Goal: Information Seeking & Learning: Find specific page/section

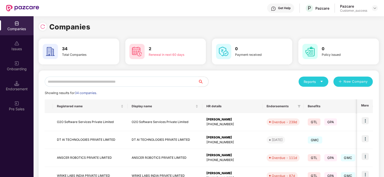
click at [127, 80] on input "text" at bounding box center [121, 82] width 153 height 10
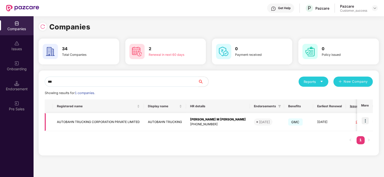
type input "***"
click at [365, 125] on td at bounding box center [365, 122] width 16 height 18
click at [366, 119] on img at bounding box center [364, 120] width 7 height 7
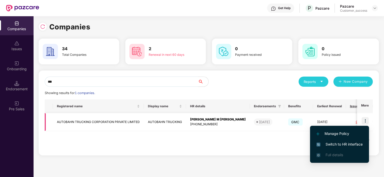
click at [366, 119] on img at bounding box center [364, 120] width 7 height 7
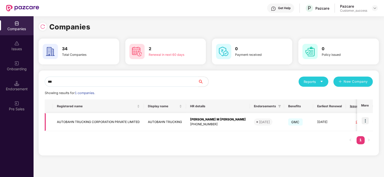
click at [365, 120] on img at bounding box center [364, 120] width 7 height 7
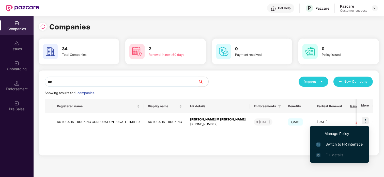
click at [353, 143] on span "Switch to HR interface" at bounding box center [339, 145] width 46 height 6
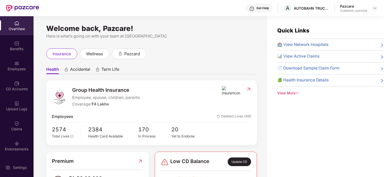
click at [16, 50] on div "Benefits" at bounding box center [17, 48] width 34 height 5
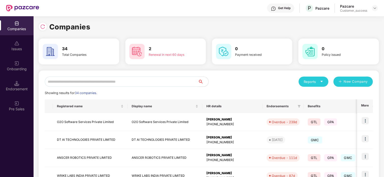
click at [114, 82] on input "text" at bounding box center [121, 82] width 153 height 10
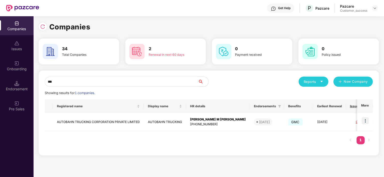
type input "***"
click at [366, 121] on img at bounding box center [364, 120] width 7 height 7
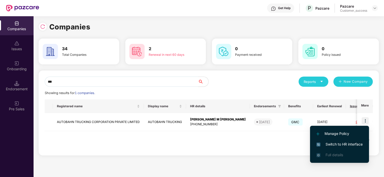
click at [336, 141] on li "Switch to HR interface" at bounding box center [339, 144] width 59 height 11
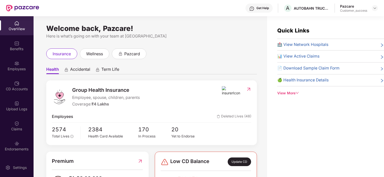
click at [9, 69] on div "Employees" at bounding box center [17, 69] width 34 height 5
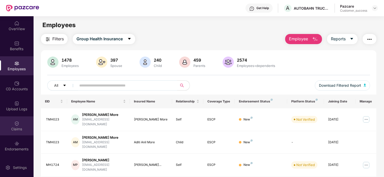
click at [17, 127] on div "Claims" at bounding box center [17, 129] width 34 height 5
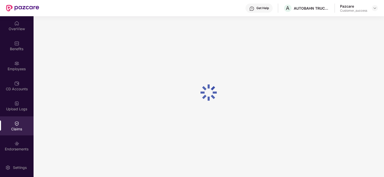
scroll to position [22, 0]
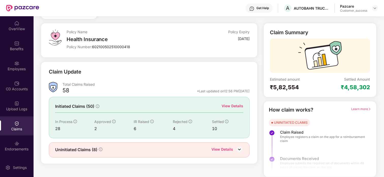
click at [234, 106] on div "View Details" at bounding box center [232, 106] width 22 height 6
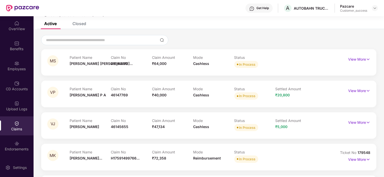
scroll to position [25, 0]
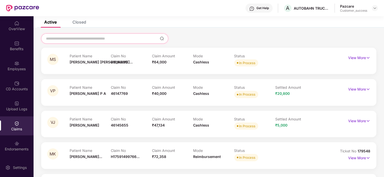
click at [135, 37] on input at bounding box center [101, 38] width 112 height 5
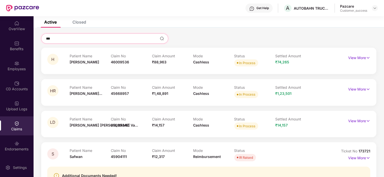
scroll to position [16, 0]
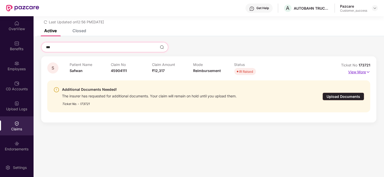
type input "***"
click at [358, 70] on p "View More" at bounding box center [359, 71] width 22 height 7
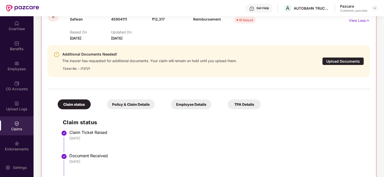
scroll to position [70, 0]
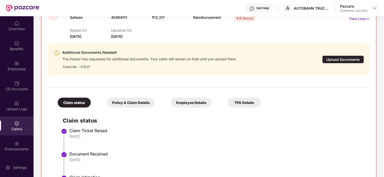
click at [328, 57] on div "Upload Documents" at bounding box center [343, 60] width 42 height 8
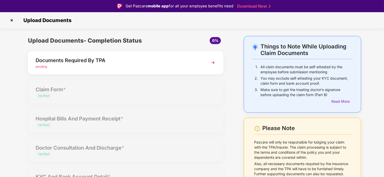
click at [132, 62] on div "Documents Required By TPA" at bounding box center [118, 60] width 165 height 8
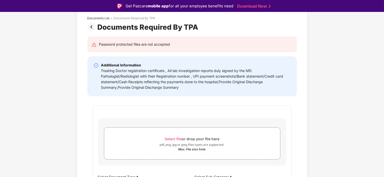
scroll to position [0, 0]
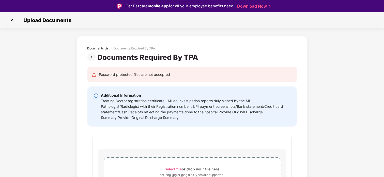
click at [12, 19] on img at bounding box center [12, 20] width 8 height 8
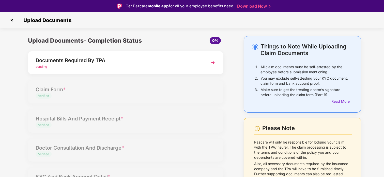
click at [11, 21] on img at bounding box center [12, 20] width 8 height 8
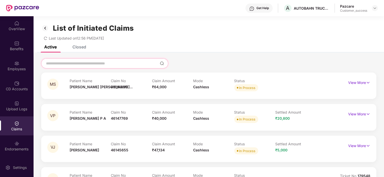
click at [125, 65] on input at bounding box center [101, 63] width 112 height 5
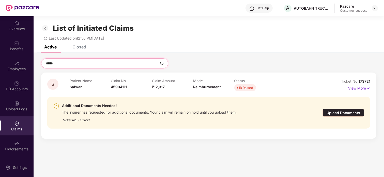
type input "*****"
drag, startPoint x: 370, startPoint y: 79, endPoint x: 358, endPoint y: 83, distance: 12.0
click at [358, 83] on div "S Patient Name Safwan Claim No 45904111 Claim Amount ₹12,317 Mode Reimbursement…" at bounding box center [208, 106] width 335 height 66
copy span "173721"
click at [47, 30] on img at bounding box center [45, 28] width 8 height 9
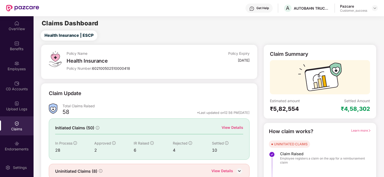
click at [372, 10] on div at bounding box center [374, 8] width 6 height 6
click at [373, 9] on img at bounding box center [374, 8] width 4 height 4
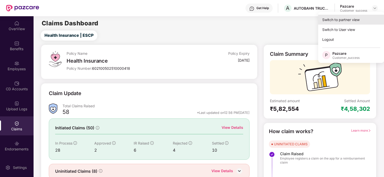
click at [346, 23] on div "Switch to partner view" at bounding box center [351, 20] width 66 height 10
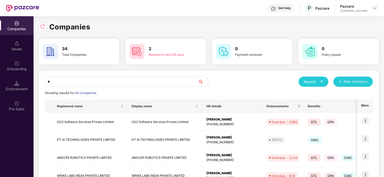
click at [65, 82] on input "*" at bounding box center [121, 82] width 153 height 10
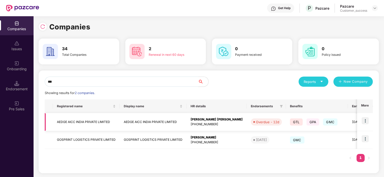
type input "***"
click at [366, 119] on img at bounding box center [364, 120] width 7 height 7
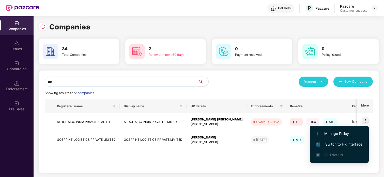
click at [342, 140] on li "Switch to HR interface" at bounding box center [338, 144] width 59 height 11
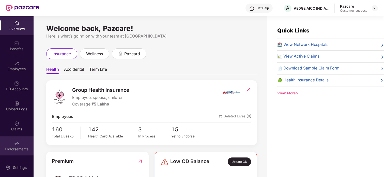
click at [18, 147] on div "Endorsements" at bounding box center [17, 149] width 34 height 5
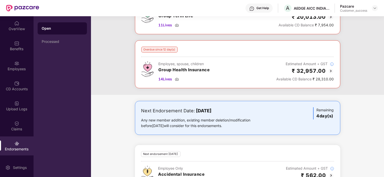
scroll to position [48, 0]
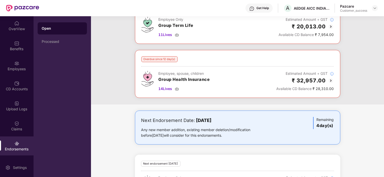
click at [330, 80] on img at bounding box center [330, 81] width 6 height 6
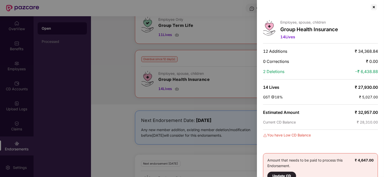
scroll to position [0, 0]
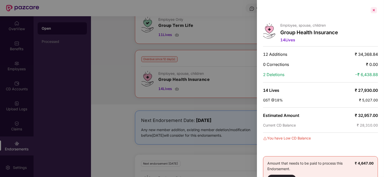
click at [372, 10] on div at bounding box center [373, 10] width 8 height 8
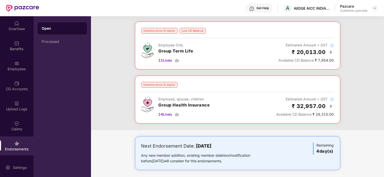
scroll to position [22, 0]
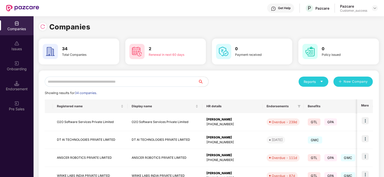
click at [96, 86] on input "text" at bounding box center [121, 82] width 153 height 10
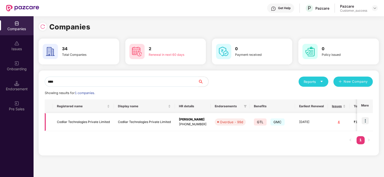
type input "****"
click at [364, 124] on img at bounding box center [364, 120] width 7 height 7
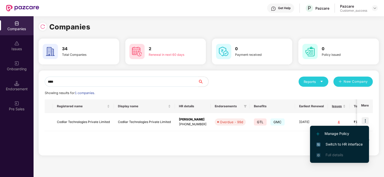
click at [337, 144] on span "Switch to HR interface" at bounding box center [339, 145] width 46 height 6
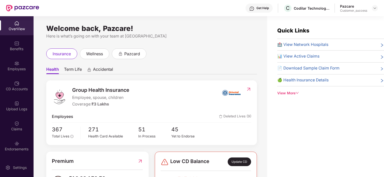
click at [21, 68] on div "Employees" at bounding box center [17, 69] width 34 height 5
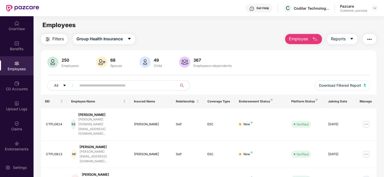
click at [115, 86] on input "text" at bounding box center [124, 86] width 91 height 8
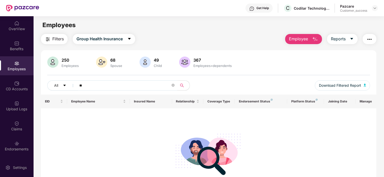
type input "*"
type input "**********"
drag, startPoint x: 139, startPoint y: 88, endPoint x: 68, endPoint y: 82, distance: 71.1
click at [67, 85] on div "**********" at bounding box center [127, 85] width 161 height 10
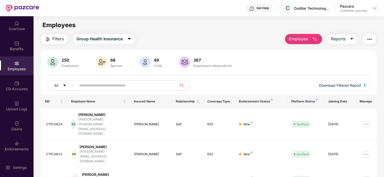
click at [108, 85] on input "text" at bounding box center [124, 86] width 91 height 8
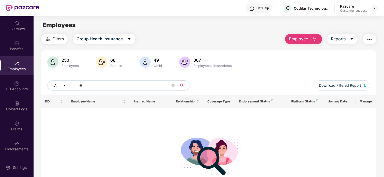
type input "*"
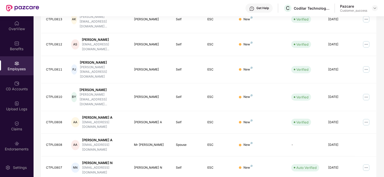
scroll to position [135, 0]
click at [163, 166] on div "[PERSON_NAME] N" at bounding box center [151, 168] width 34 height 5
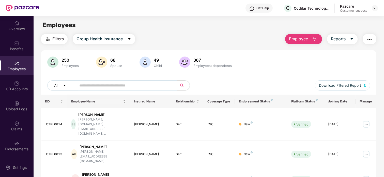
scroll to position [0, 0]
click at [118, 87] on input "text" at bounding box center [124, 85] width 91 height 8
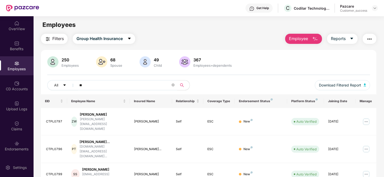
type input "*"
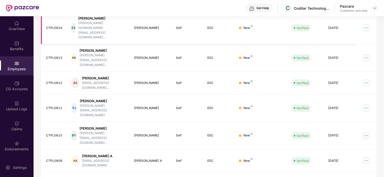
scroll to position [135, 0]
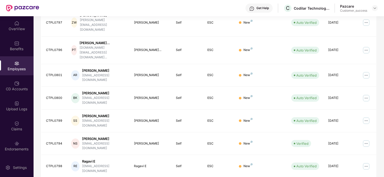
scroll to position [135, 0]
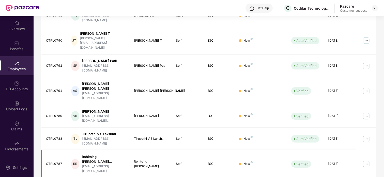
scroll to position [135, 0]
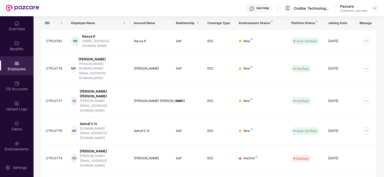
scroll to position [139, 0]
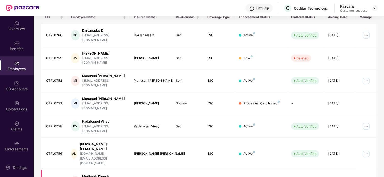
scroll to position [135, 0]
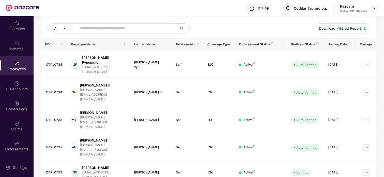
scroll to position [56, 0]
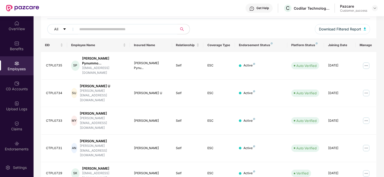
click at [148, 27] on input "text" at bounding box center [124, 29] width 91 height 8
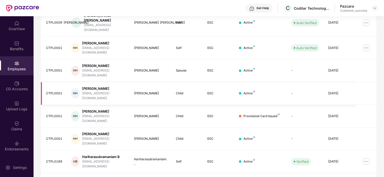
scroll to position [135, 0]
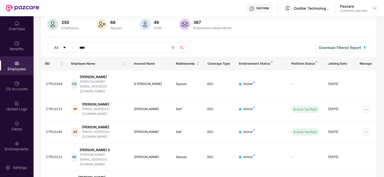
scroll to position [35, 0]
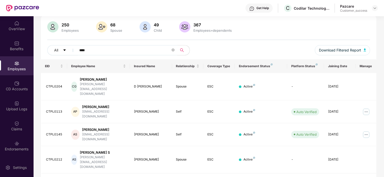
click at [126, 54] on input "****" at bounding box center [124, 50] width 91 height 8
type input "*"
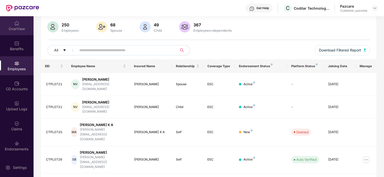
click at [17, 26] on div "OverView" at bounding box center [17, 28] width 34 height 5
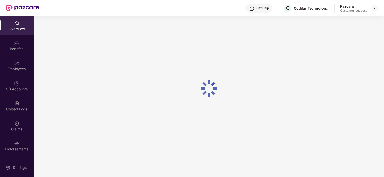
scroll to position [16, 0]
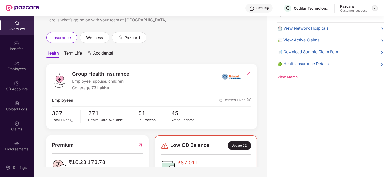
click at [373, 6] on img at bounding box center [374, 8] width 4 height 4
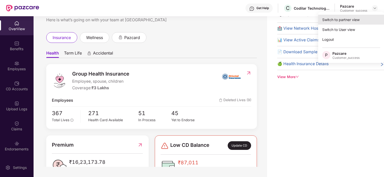
click at [323, 23] on div "Switch to partner view" at bounding box center [351, 20] width 66 height 10
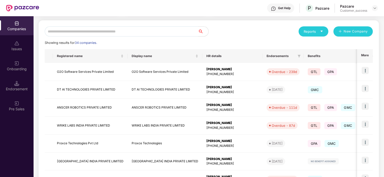
scroll to position [0, 0]
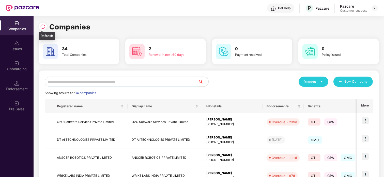
click at [41, 27] on img at bounding box center [42, 26] width 5 height 5
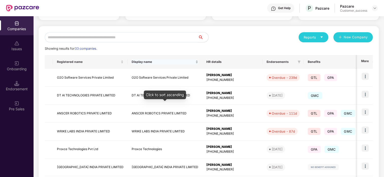
scroll to position [49, 0]
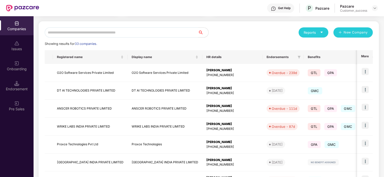
click at [99, 34] on input "text" at bounding box center [121, 32] width 153 height 10
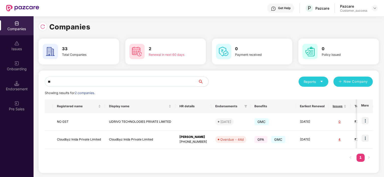
scroll to position [0, 0]
type input "*"
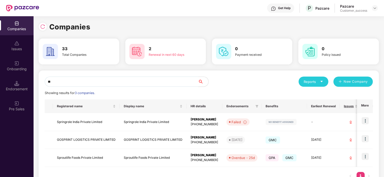
type input "*"
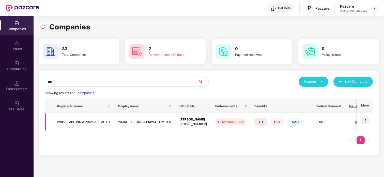
type input "***"
click at [366, 122] on img at bounding box center [364, 120] width 7 height 7
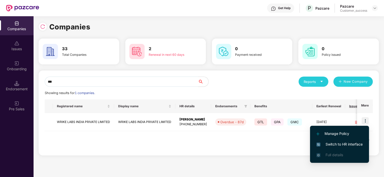
click at [338, 145] on span "Switch to HR interface" at bounding box center [339, 145] width 46 height 6
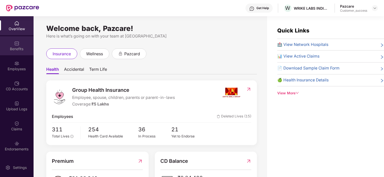
click at [20, 41] on div "Benefits" at bounding box center [17, 45] width 34 height 19
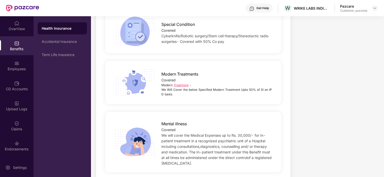
scroll to position [1161, 0]
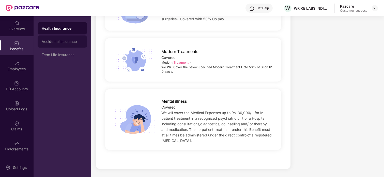
drag, startPoint x: 183, startPoint y: 88, endPoint x: 56, endPoint y: 43, distance: 135.1
click at [56, 43] on div "Accidental Insurance" at bounding box center [62, 42] width 41 height 4
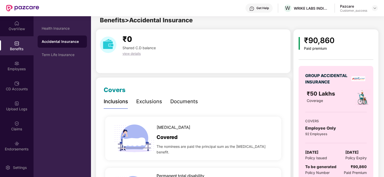
scroll to position [0, 0]
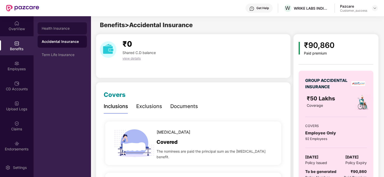
click at [76, 32] on div "Health Insurance" at bounding box center [62, 28] width 49 height 12
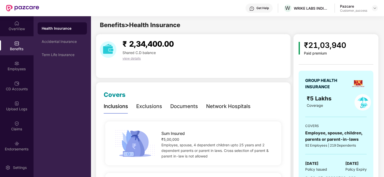
click at [142, 102] on div "Exclusions" at bounding box center [149, 106] width 26 height 14
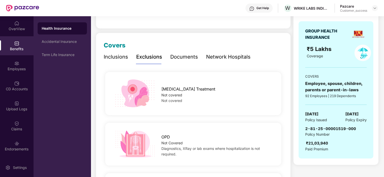
scroll to position [26, 0]
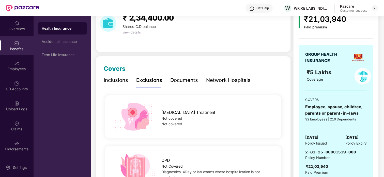
click at [114, 86] on div "Inclusions" at bounding box center [116, 80] width 24 height 14
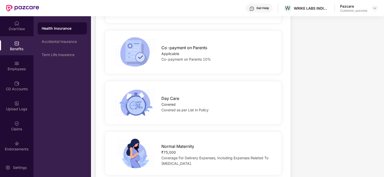
scroll to position [571, 0]
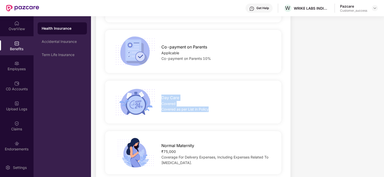
drag, startPoint x: 159, startPoint y: 97, endPoint x: 216, endPoint y: 113, distance: 59.2
click at [216, 113] on div "Day Care Covered Covered as per List in Policy" at bounding box center [193, 102] width 192 height 30
copy div "Day Care Covered Covered as per List in Policy"
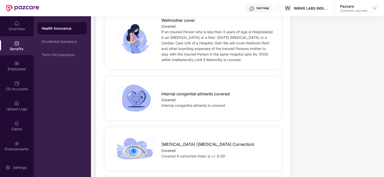
scroll to position [985, 0]
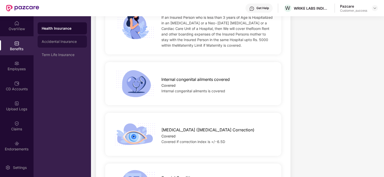
click at [76, 41] on div "Accidental Insurance" at bounding box center [62, 42] width 41 height 4
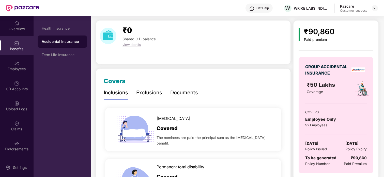
scroll to position [0, 0]
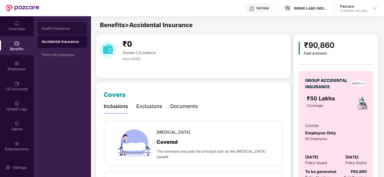
click at [75, 33] on div "Health Insurance" at bounding box center [62, 28] width 49 height 12
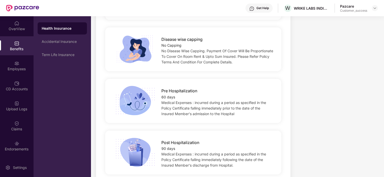
scroll to position [272, 0]
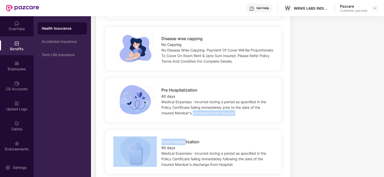
drag, startPoint x: 192, startPoint y: 118, endPoint x: 185, endPoint y: 143, distance: 26.5
click at [199, 119] on div "Pre Hospitalization 60 days Medical Expenses : incurred during a period as spec…" at bounding box center [193, 100] width 176 height 44
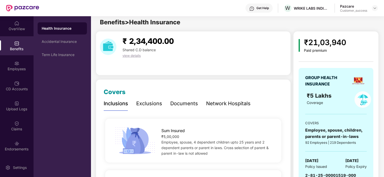
scroll to position [0, 0]
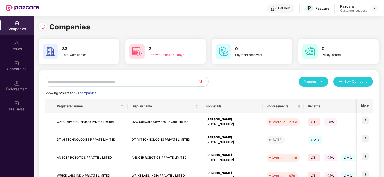
click at [135, 82] on input "text" at bounding box center [121, 82] width 153 height 10
type input "*"
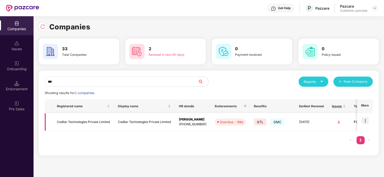
type input "***"
click at [365, 120] on img at bounding box center [364, 120] width 7 height 7
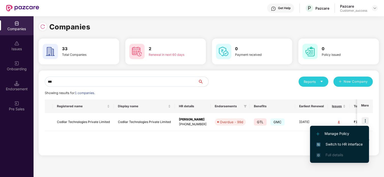
click at [339, 144] on span "Switch to HR interface" at bounding box center [339, 145] width 46 height 6
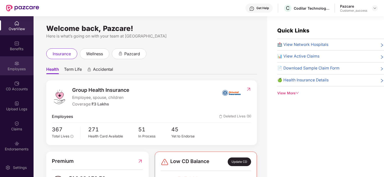
click at [9, 72] on div "Employees" at bounding box center [17, 65] width 34 height 19
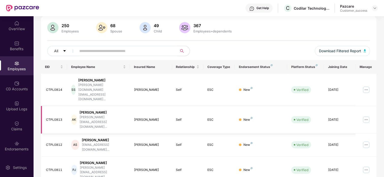
scroll to position [36, 0]
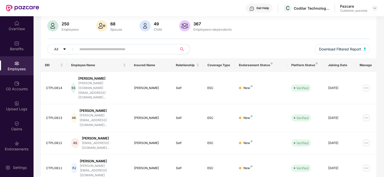
click at [131, 53] on span at bounding box center [125, 49] width 104 height 10
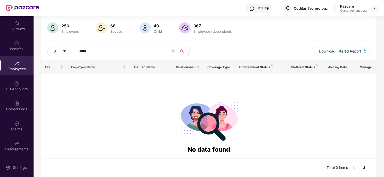
scroll to position [34, 0]
type input "*"
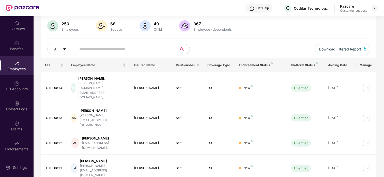
scroll to position [0, 0]
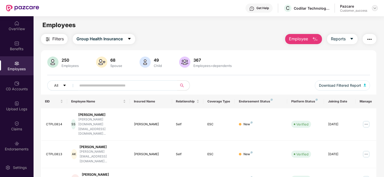
click at [372, 7] on img at bounding box center [374, 8] width 4 height 4
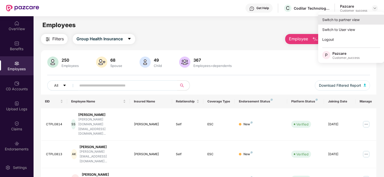
click at [346, 21] on div "Switch to partner view" at bounding box center [351, 20] width 66 height 10
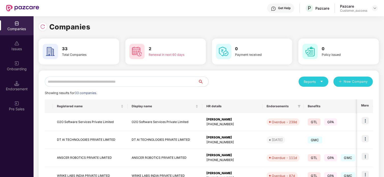
click at [125, 81] on input "text" at bounding box center [121, 82] width 153 height 10
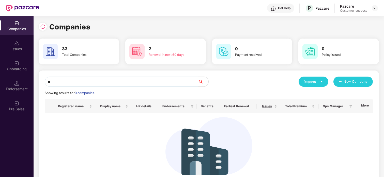
type input "*"
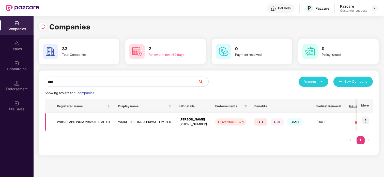
type input "****"
click at [365, 118] on img at bounding box center [364, 120] width 7 height 7
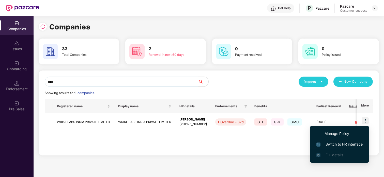
click at [329, 142] on span "Switch to HR interface" at bounding box center [339, 145] width 46 height 6
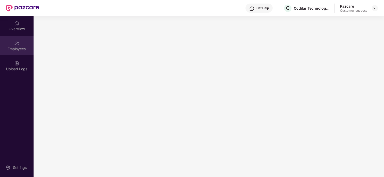
click at [20, 51] on div "Employees" at bounding box center [17, 48] width 34 height 5
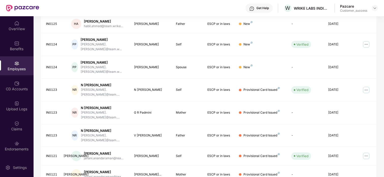
scroll to position [135, 0]
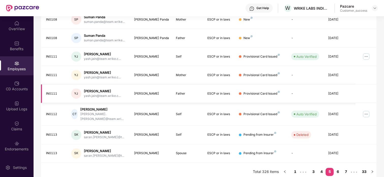
scroll to position [0, 0]
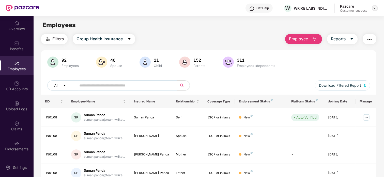
click at [373, 11] on div at bounding box center [374, 8] width 6 height 6
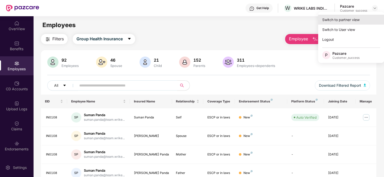
click at [361, 18] on div "Switch to partner view" at bounding box center [351, 20] width 66 height 10
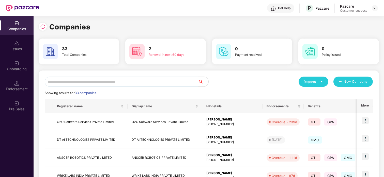
click at [75, 83] on input "text" at bounding box center [121, 82] width 153 height 10
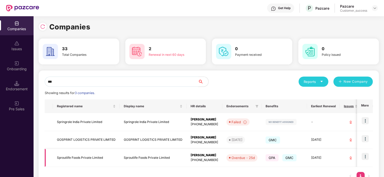
type input "***"
click at [66, 158] on td "Sproutlife Foods Private Limited" at bounding box center [86, 158] width 67 height 18
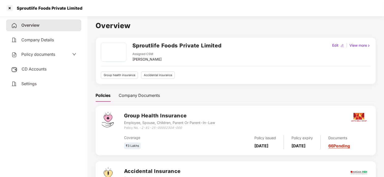
click at [42, 52] on span "Policy documents" at bounding box center [38, 54] width 34 height 5
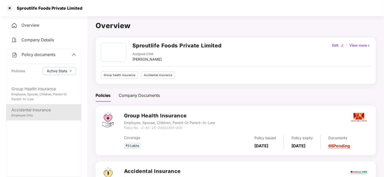
click at [43, 113] on div "Employee Only" at bounding box center [43, 115] width 64 height 5
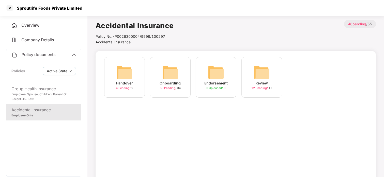
click at [181, 69] on div "Onboarding 30 Pending / 34" at bounding box center [170, 77] width 41 height 41
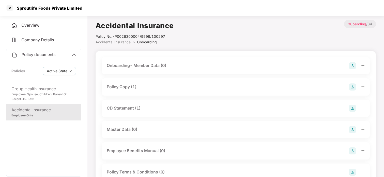
click at [120, 84] on div "Policy Copy (1)" at bounding box center [122, 87] width 30 height 6
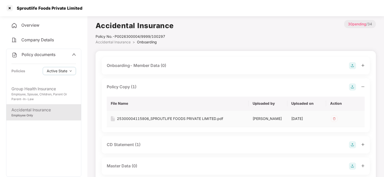
click at [154, 116] on div "25300004115806_SPROUTLIFE FOODS PRIVATE LIMITED.pdf" at bounding box center [170, 119] width 106 height 6
click at [10, 9] on div at bounding box center [10, 8] width 8 height 8
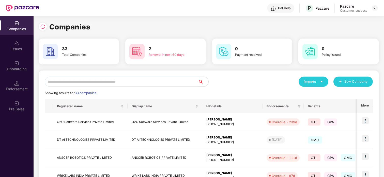
click at [82, 83] on input "text" at bounding box center [121, 82] width 153 height 10
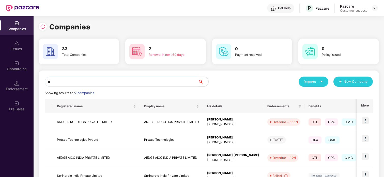
type input "*"
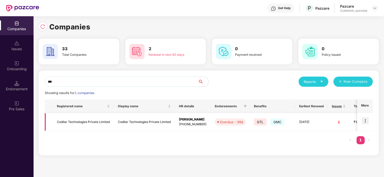
type input "***"
click at [366, 123] on img at bounding box center [364, 120] width 7 height 7
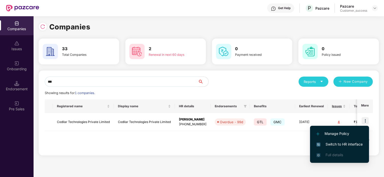
click at [317, 145] on img at bounding box center [318, 145] width 4 height 4
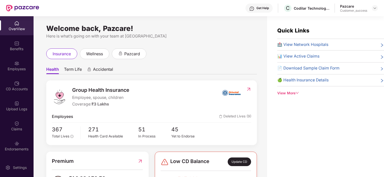
click at [6, 72] on div "Employees" at bounding box center [17, 65] width 34 height 19
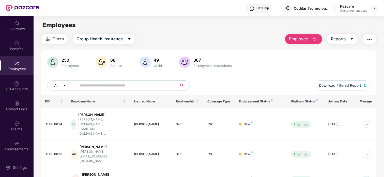
click at [97, 87] on input "text" at bounding box center [124, 86] width 91 height 8
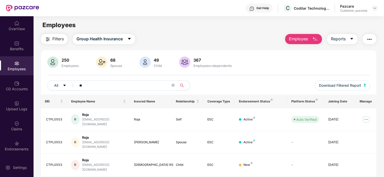
type input "*"
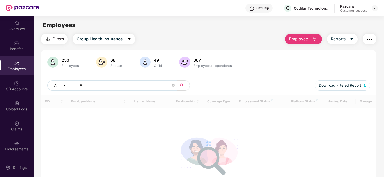
type input "*"
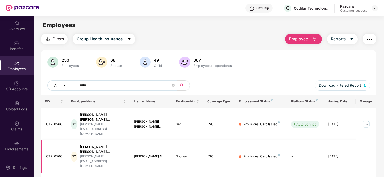
scroll to position [16, 0]
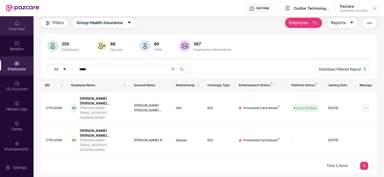
type input "*****"
click at [11, 27] on div "OverView" at bounding box center [17, 28] width 34 height 5
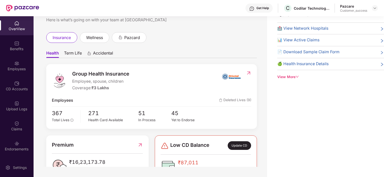
scroll to position [0, 0]
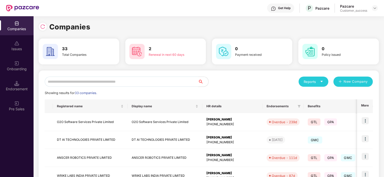
click at [56, 82] on input "text" at bounding box center [121, 82] width 153 height 10
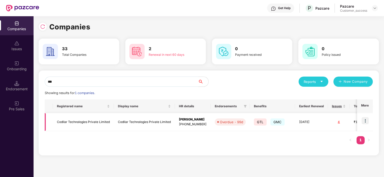
type input "***"
click at [63, 126] on td "Codilar Technologies Private Limited" at bounding box center [83, 122] width 61 height 18
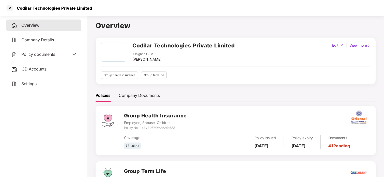
click at [46, 56] on span "Policy documents" at bounding box center [38, 54] width 34 height 5
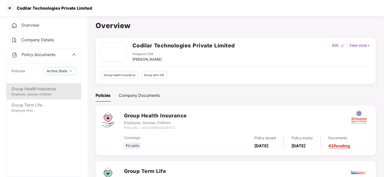
click at [15, 92] on div "Employee, Spouse, Children" at bounding box center [43, 94] width 64 height 5
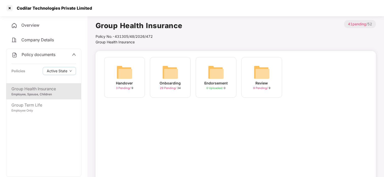
click at [166, 80] on img at bounding box center [170, 72] width 16 height 16
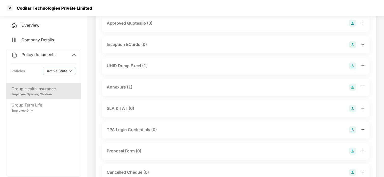
scroll to position [213, 0]
click at [121, 86] on div "Annexure (1)" at bounding box center [120, 87] width 26 height 6
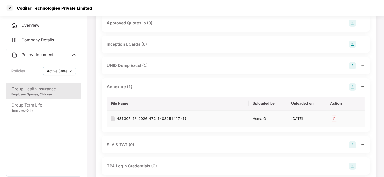
click at [136, 119] on div "431305_48_2026_472_1408251417 (1)" at bounding box center [151, 119] width 69 height 6
click at [11, 8] on div at bounding box center [10, 8] width 8 height 8
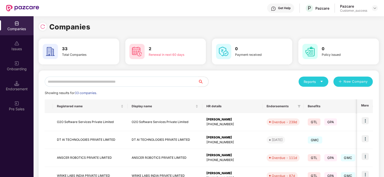
scroll to position [0, 0]
click at [76, 84] on input "text" at bounding box center [121, 82] width 153 height 10
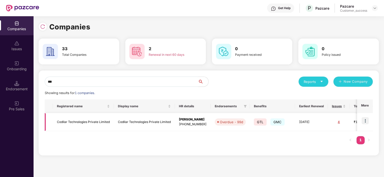
type input "***"
click at [67, 119] on td "Codilar Technologies Private Limited" at bounding box center [83, 122] width 61 height 18
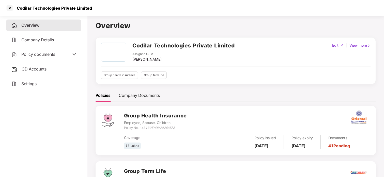
click at [49, 56] on span "Policy documents" at bounding box center [38, 54] width 34 height 5
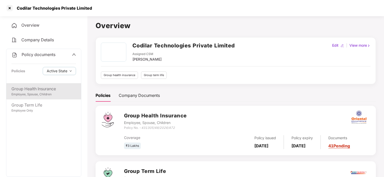
click at [48, 89] on div "Group Health Insurance" at bounding box center [43, 89] width 64 height 6
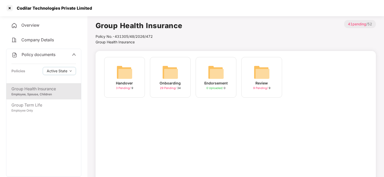
click at [152, 73] on div "Onboarding 29 Pending / 34" at bounding box center [170, 77] width 41 height 41
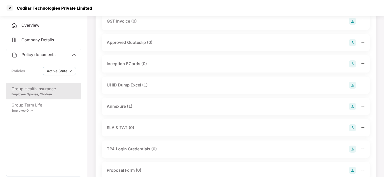
scroll to position [207, 0]
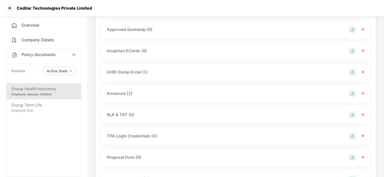
click at [111, 95] on div "Annexure (1)" at bounding box center [120, 93] width 26 height 6
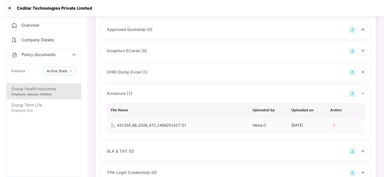
click at [135, 123] on div "431305_48_2026_472_1408251417 (1)" at bounding box center [151, 126] width 69 height 6
